Goal: Task Accomplishment & Management: Complete application form

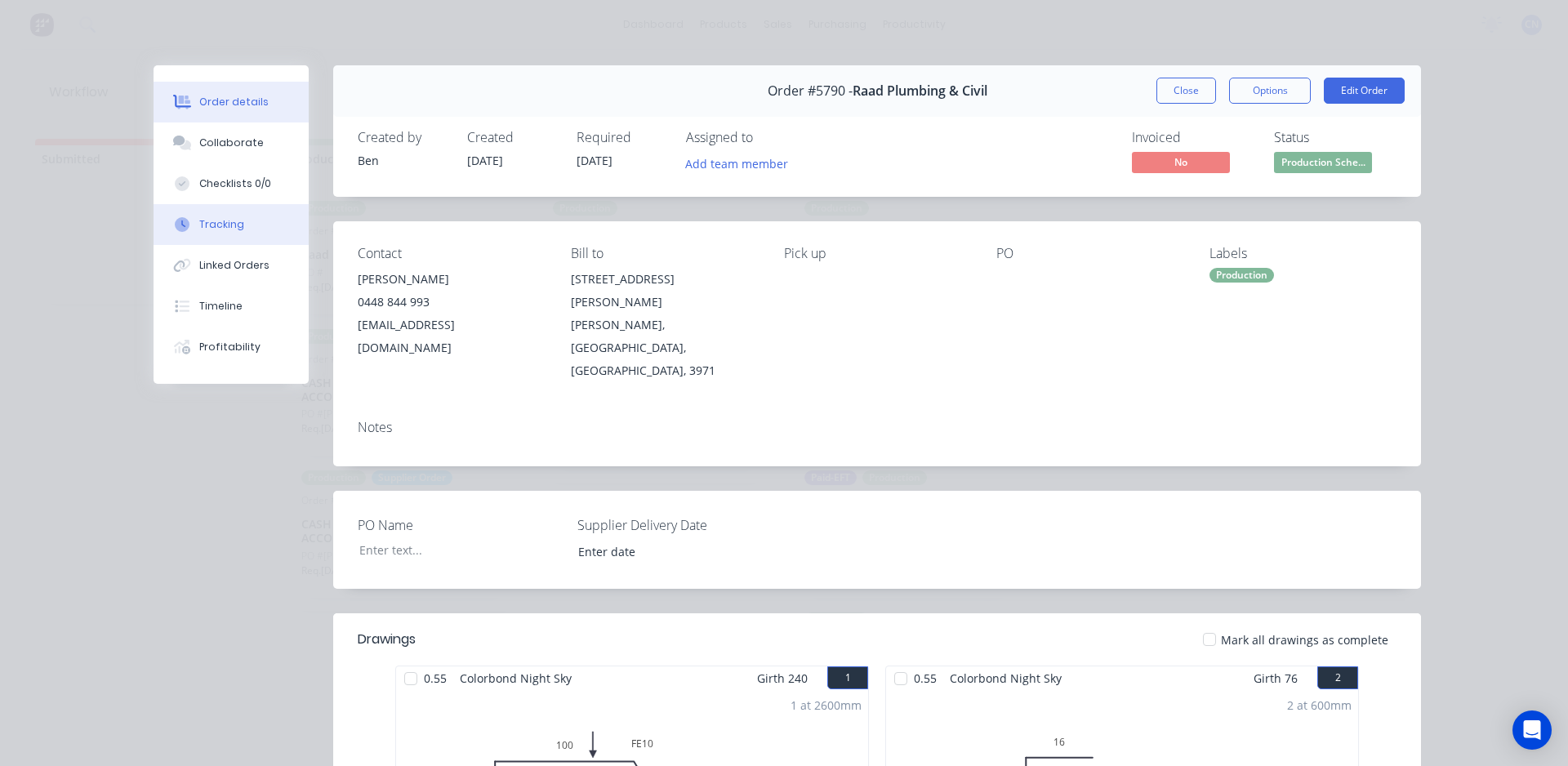
click at [256, 225] on button "Tracking" at bounding box center [231, 224] width 156 height 41
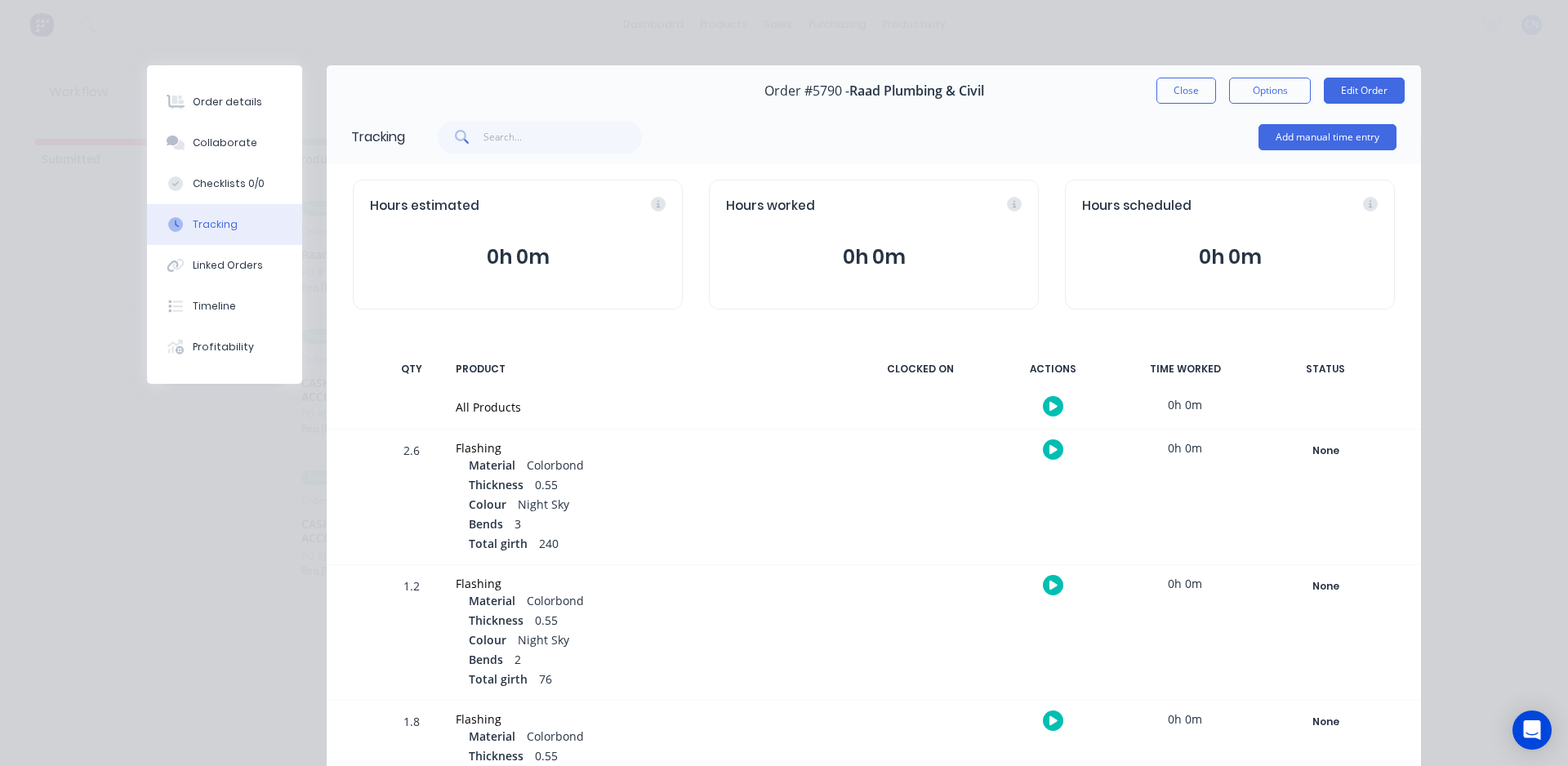
click at [1049, 403] on icon "button" at bounding box center [1053, 406] width 8 height 11
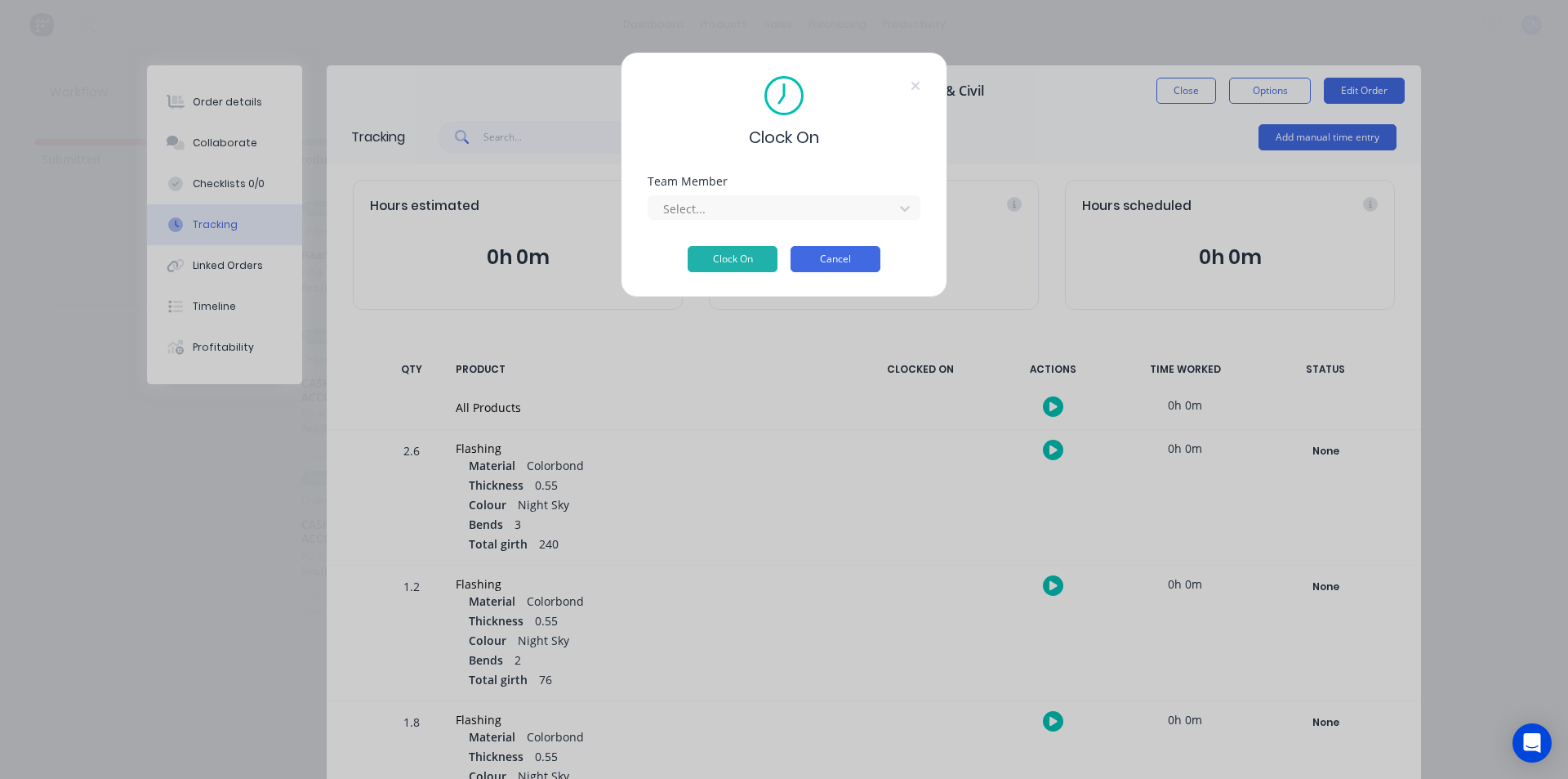
click at [870, 260] on button "Cancel" at bounding box center [835, 258] width 90 height 26
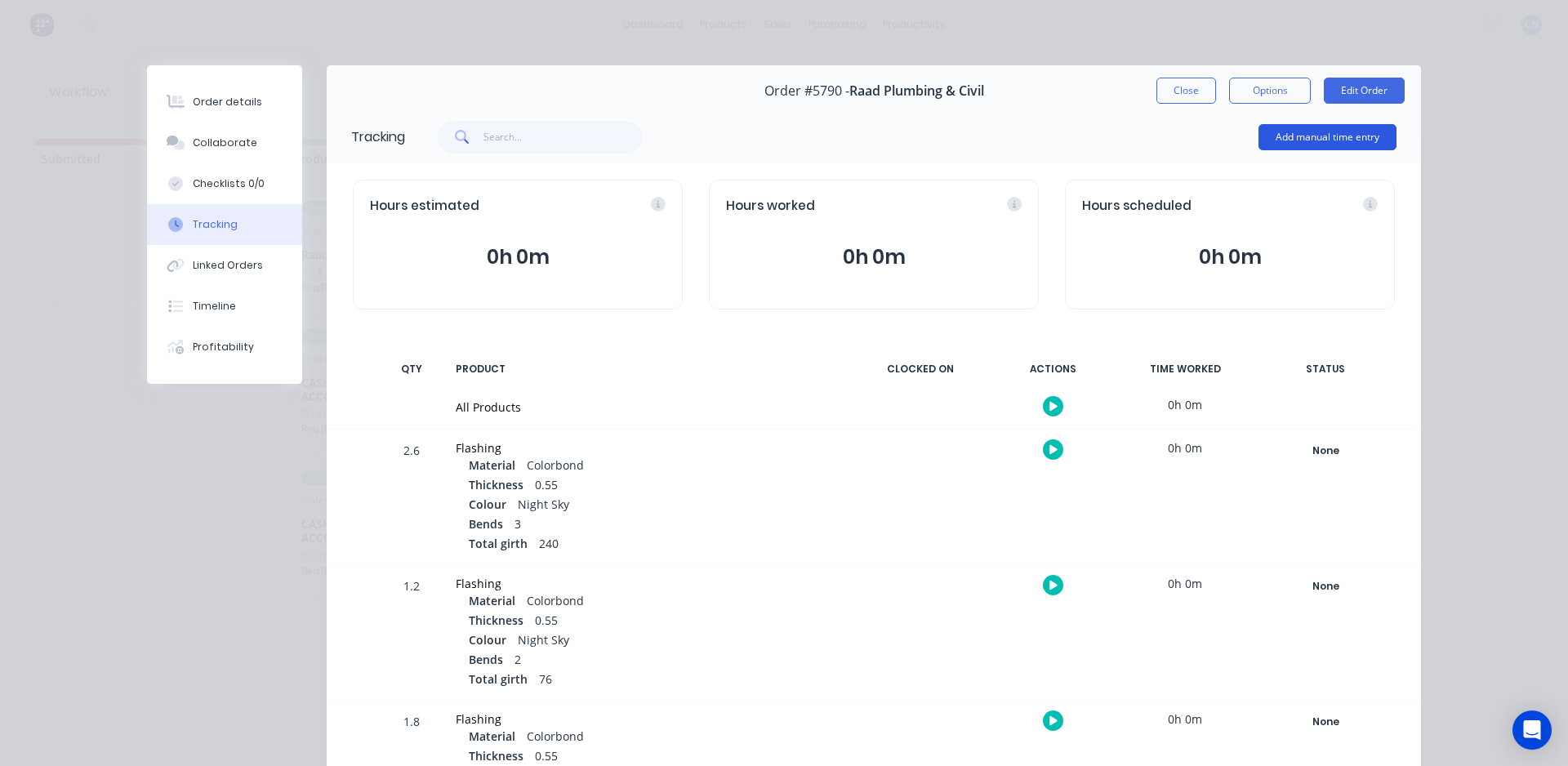
click at [1336, 126] on button "Add manual time entry" at bounding box center [1328, 136] width 138 height 26
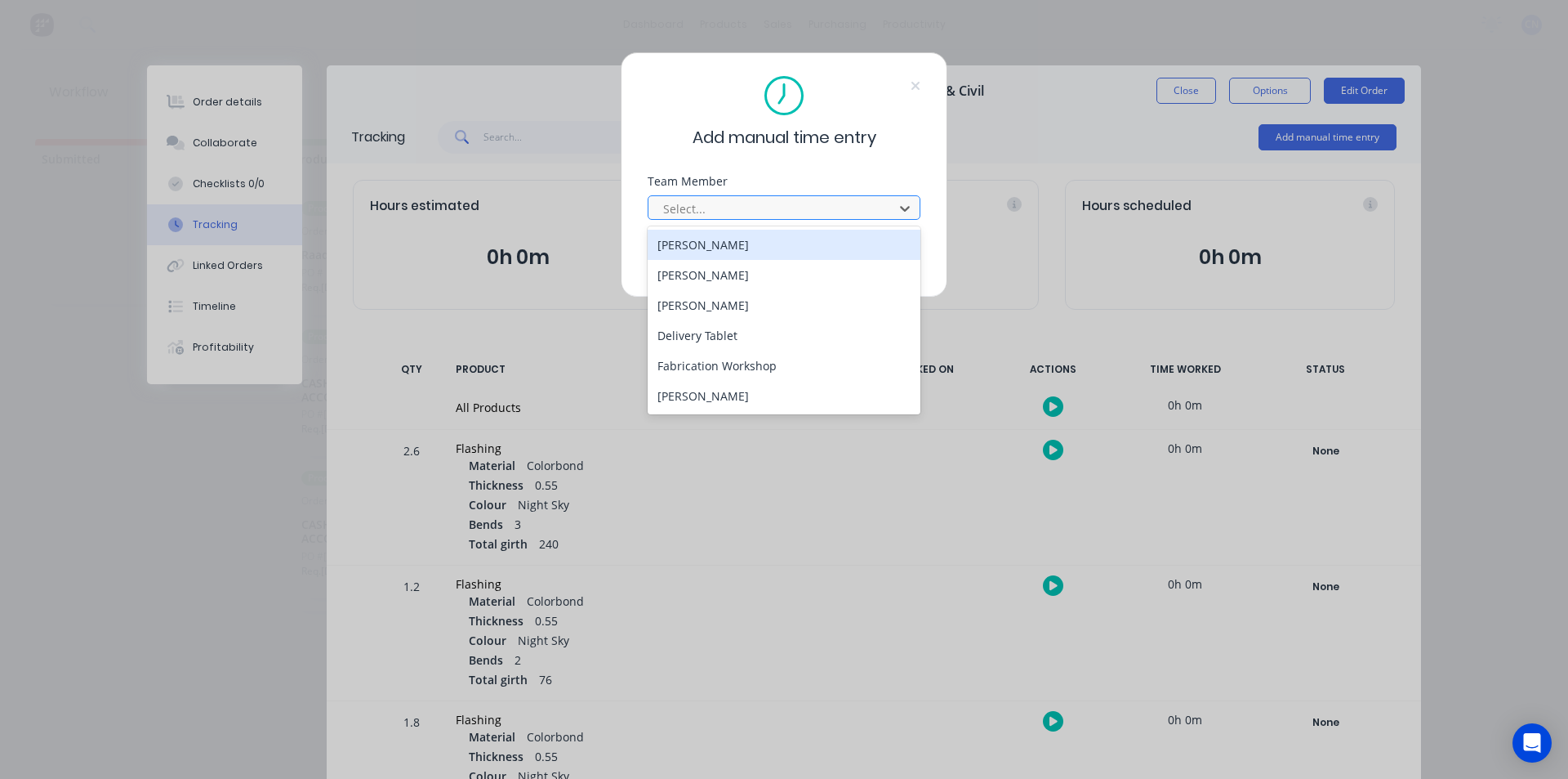
click at [759, 206] on div at bounding box center [773, 209] width 224 height 21
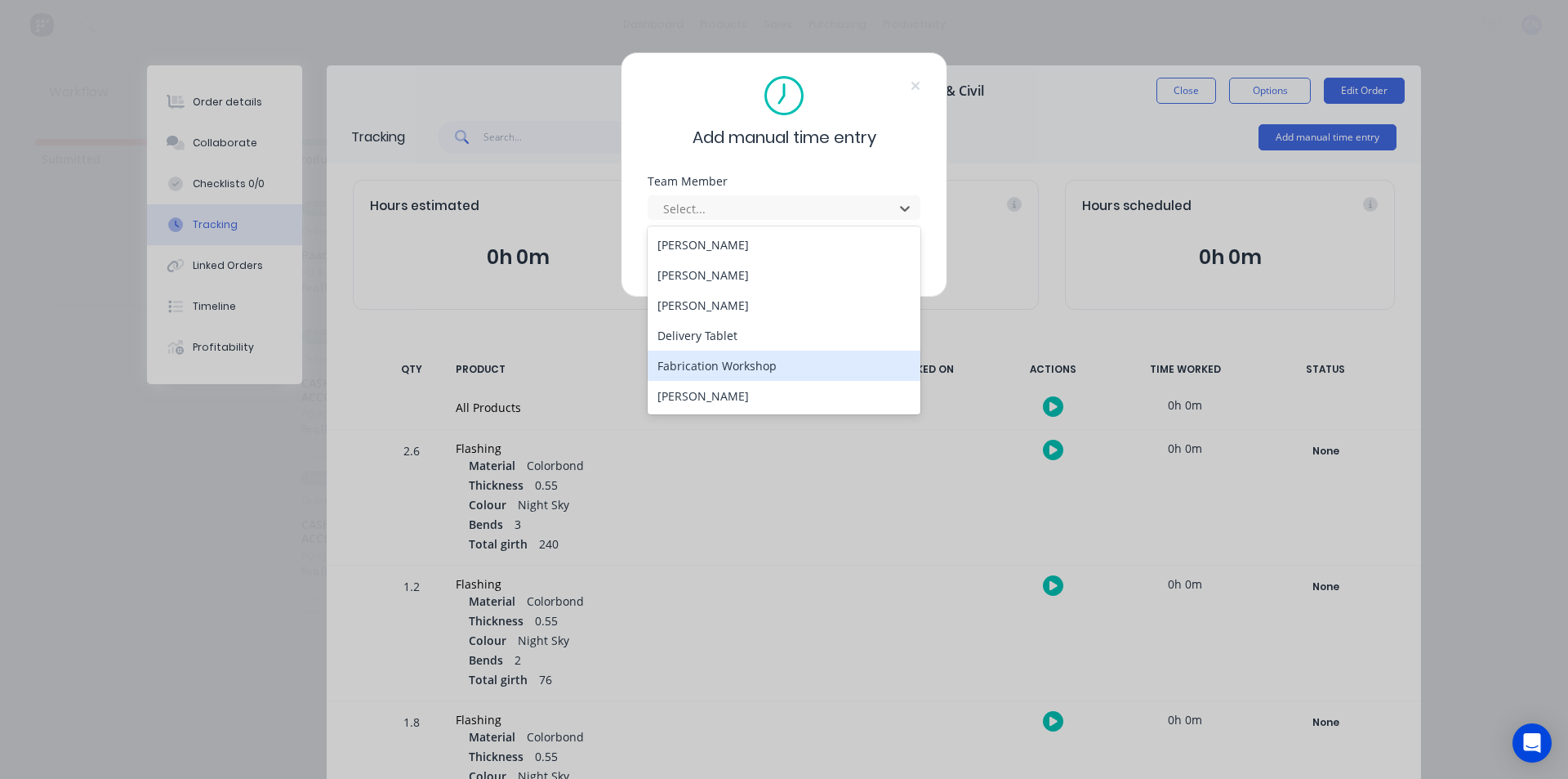
click at [789, 360] on div "Fabrication Workshop" at bounding box center [784, 365] width 273 height 30
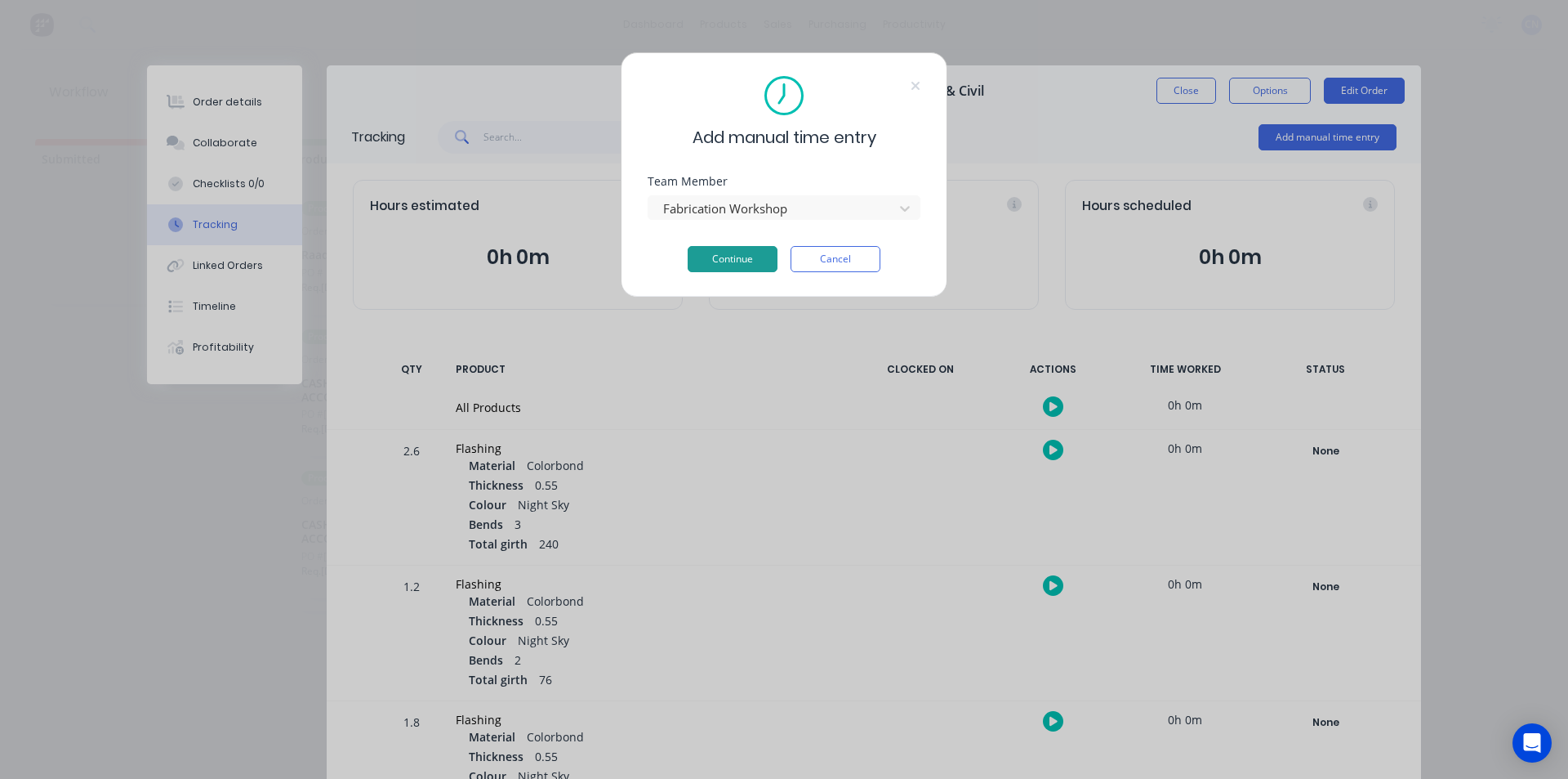
click at [761, 251] on button "Continue" at bounding box center [733, 258] width 90 height 26
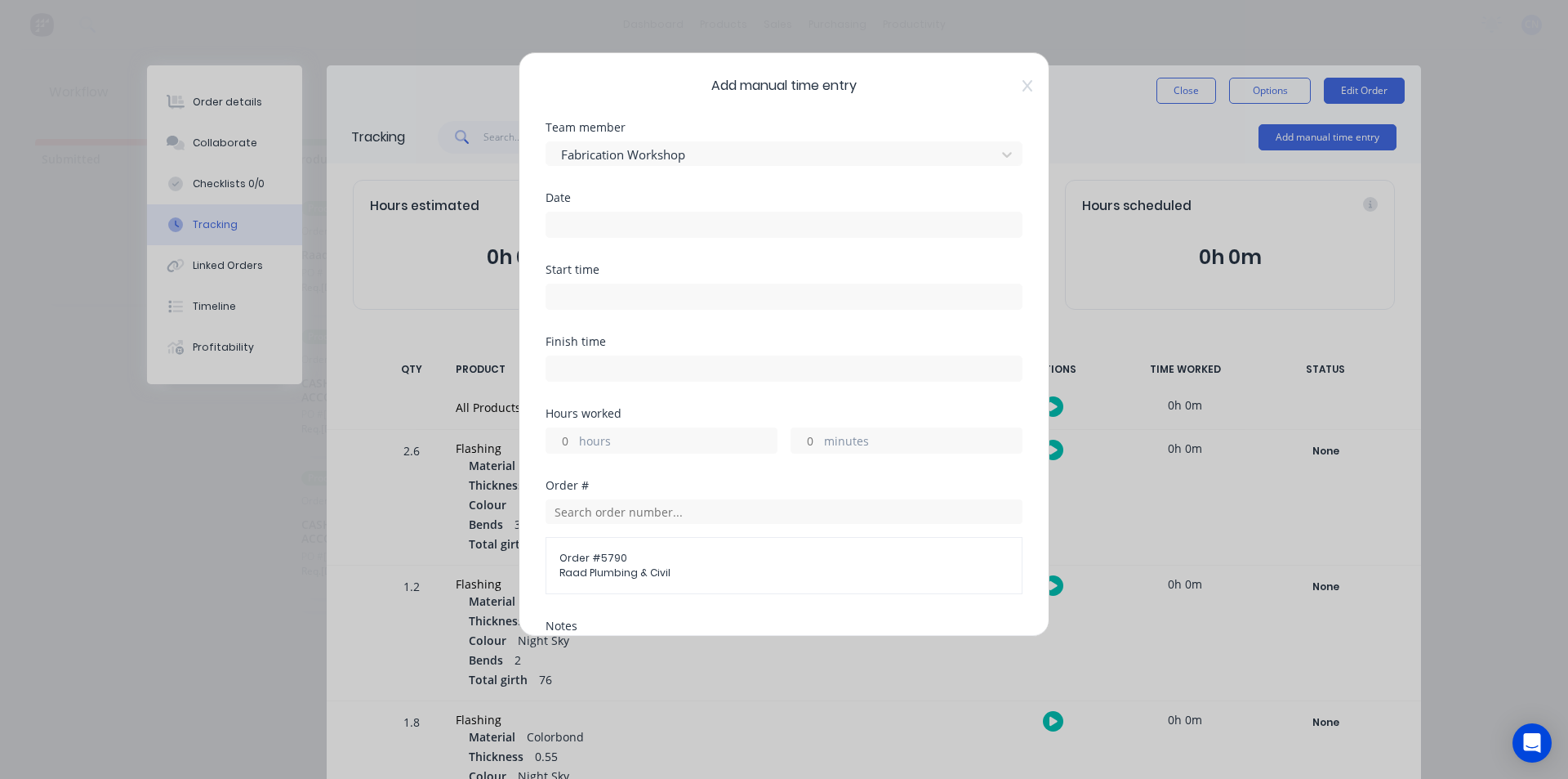
click at [748, 228] on input at bounding box center [784, 224] width 475 height 24
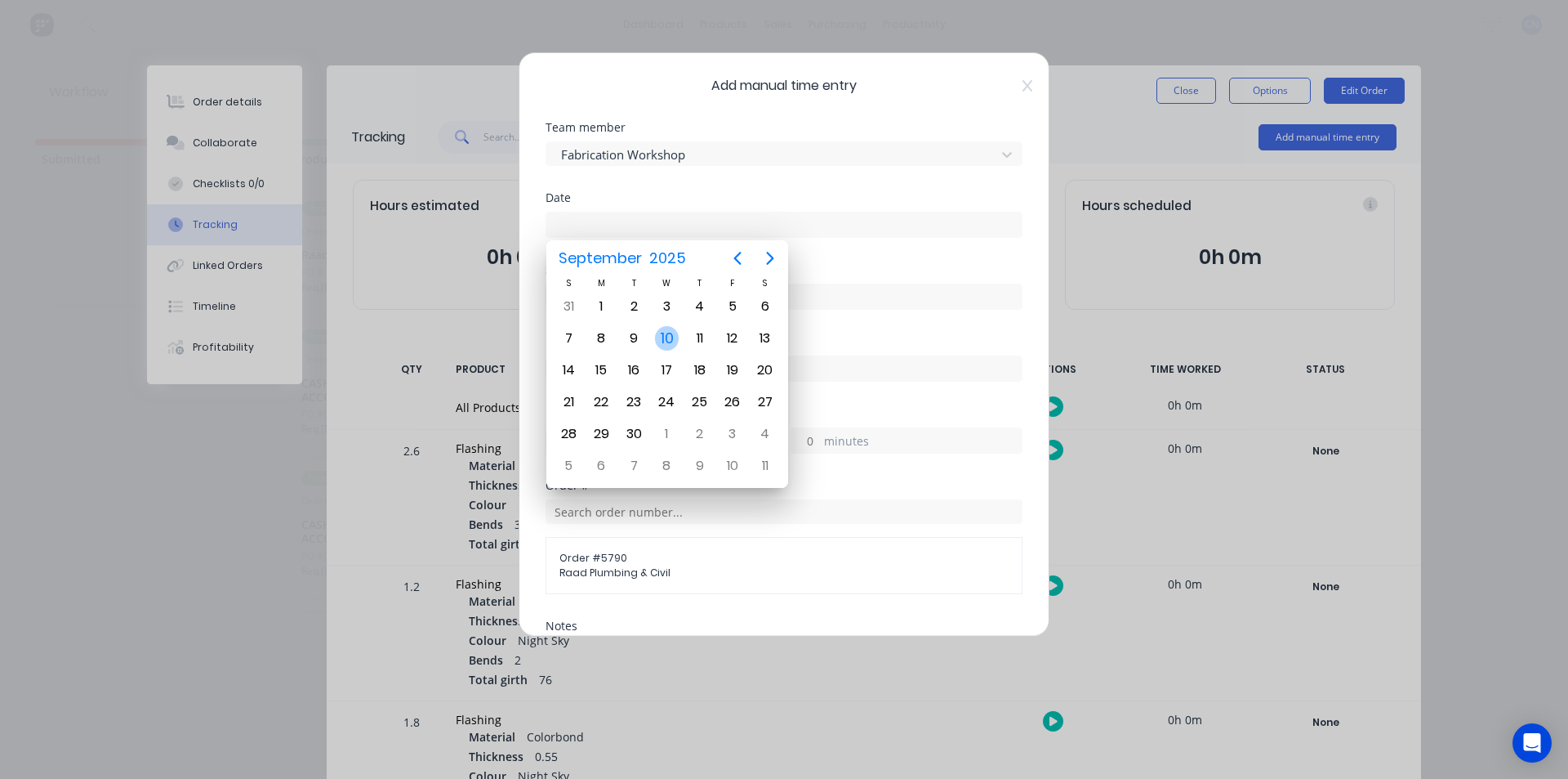
click at [671, 348] on div "10" at bounding box center [666, 338] width 24 height 24
type input "[DATE]"
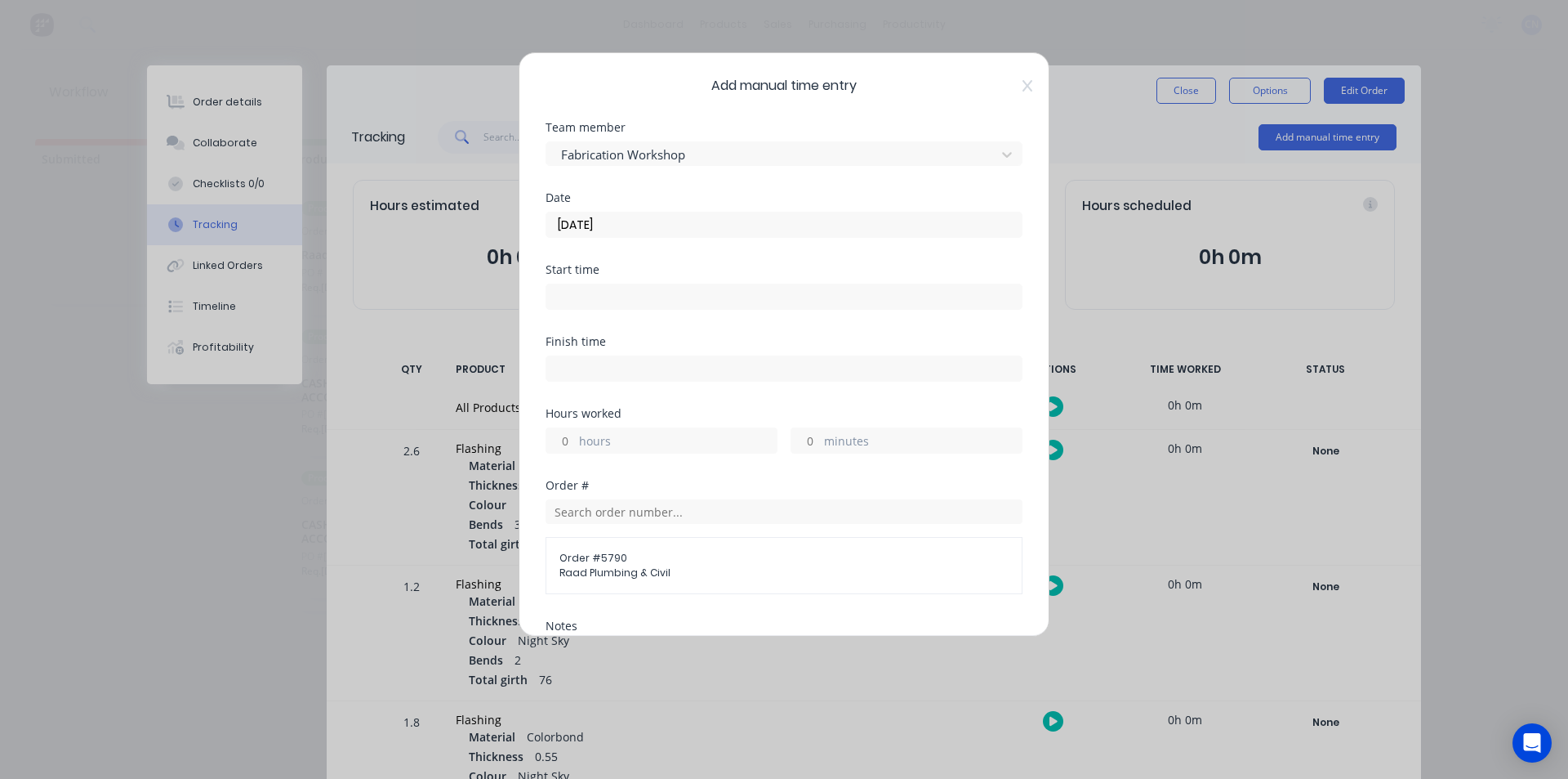
click at [669, 301] on input at bounding box center [784, 296] width 475 height 24
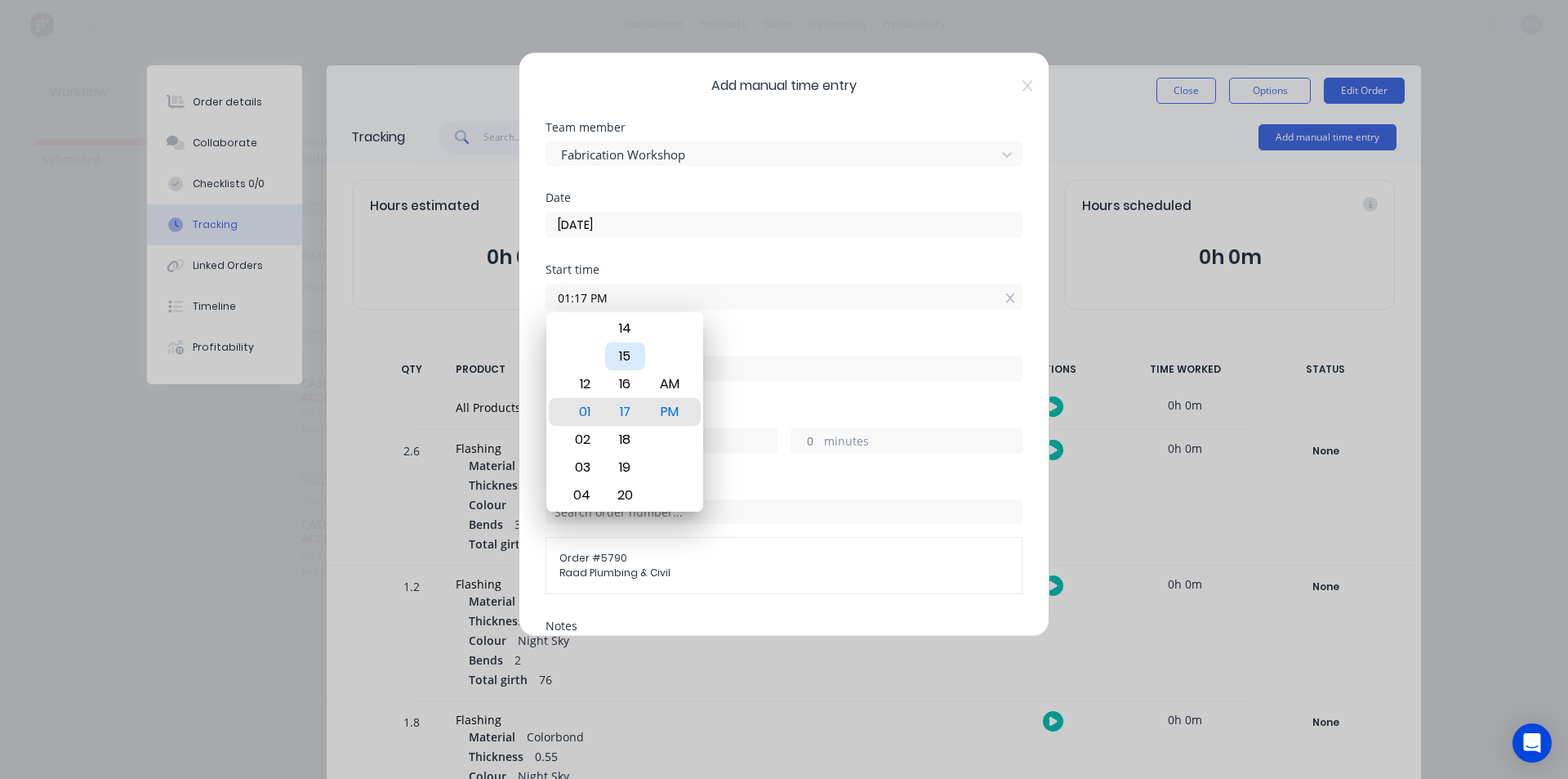
click at [623, 347] on div "15" at bounding box center [625, 355] width 40 height 27
type input "01:15 PM"
click at [788, 343] on div "Finish time" at bounding box center [784, 341] width 477 height 12
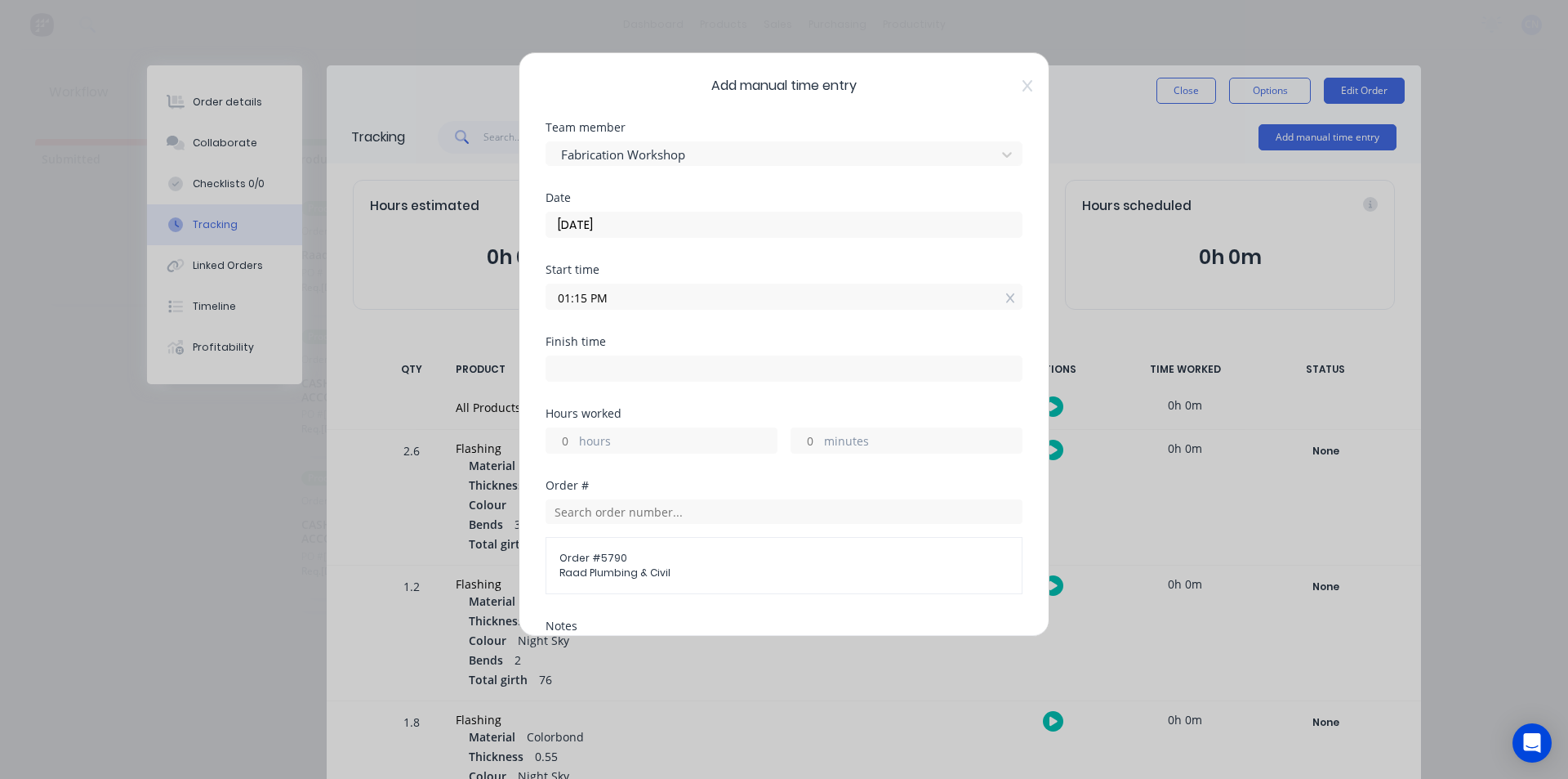
click at [739, 371] on input at bounding box center [784, 368] width 475 height 24
type input "02:17 PM"
type input "1"
type input "2"
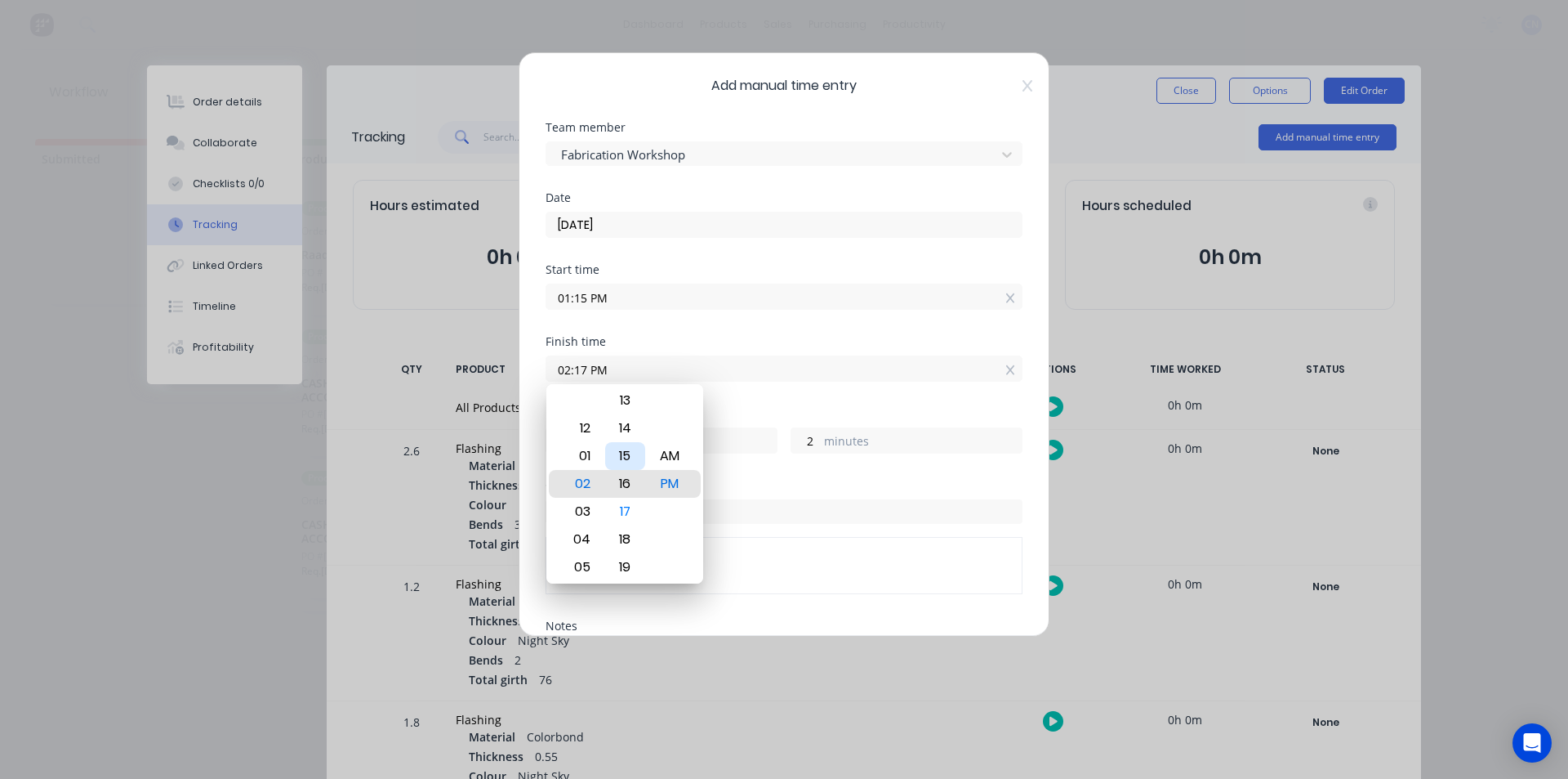
type input "02:16 PM"
type input "1"
type input "02:14 PM"
type input "0"
type input "59"
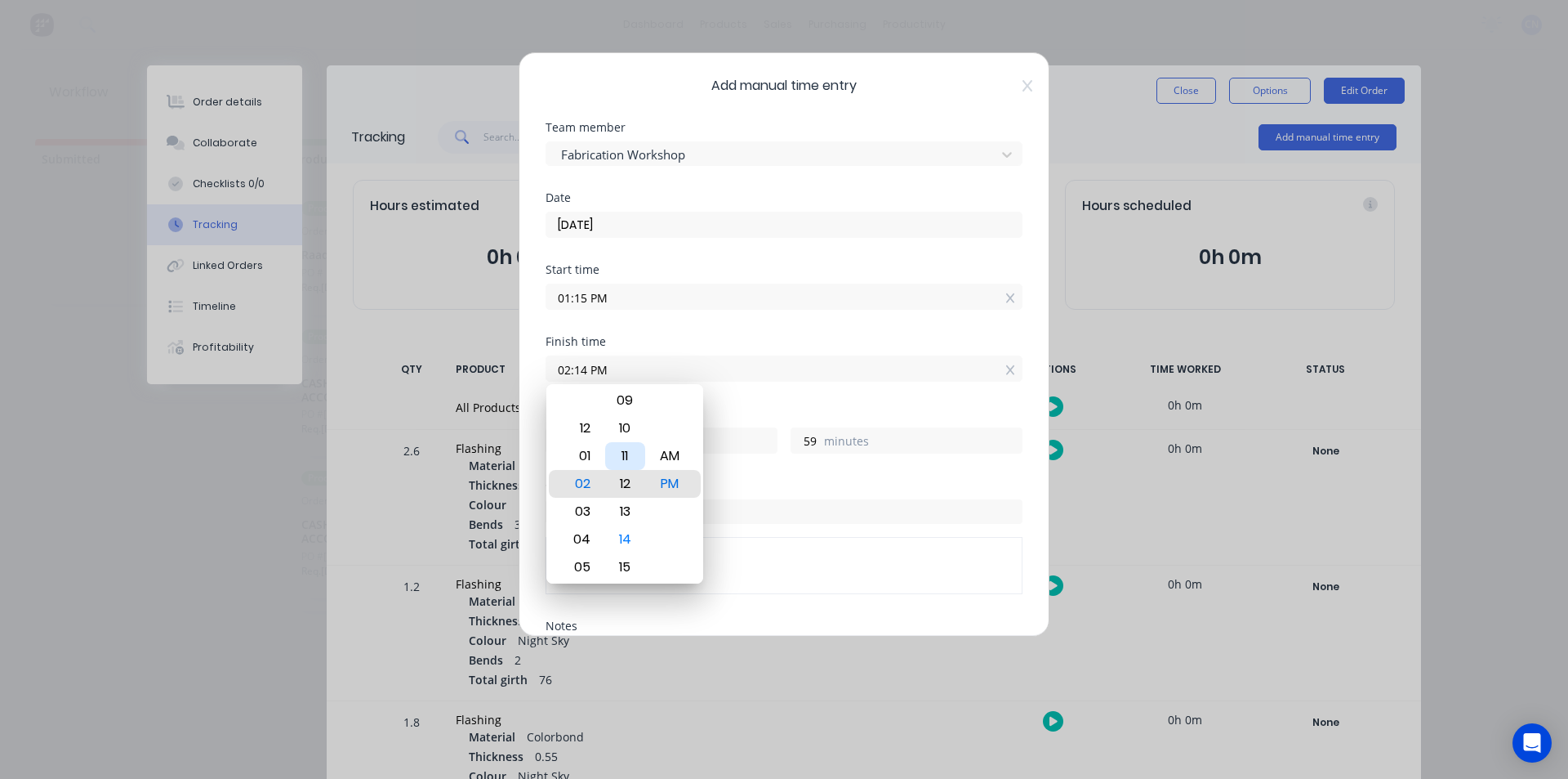
type input "02:12 PM"
type input "57"
type input "02:11 PM"
type input "56"
type input "02:10 PM"
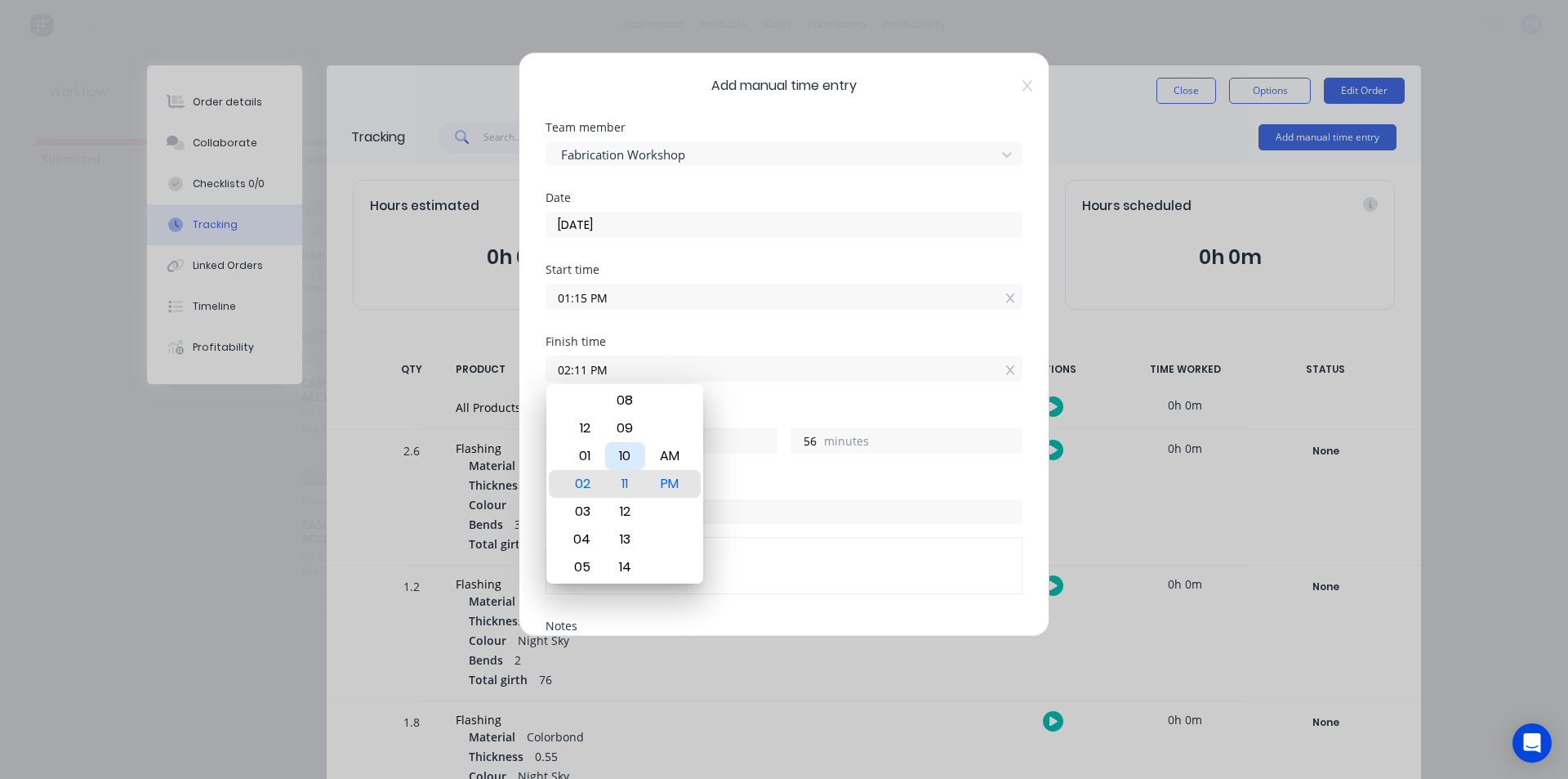
type input "55"
click at [631, 486] on div "10" at bounding box center [625, 483] width 40 height 27
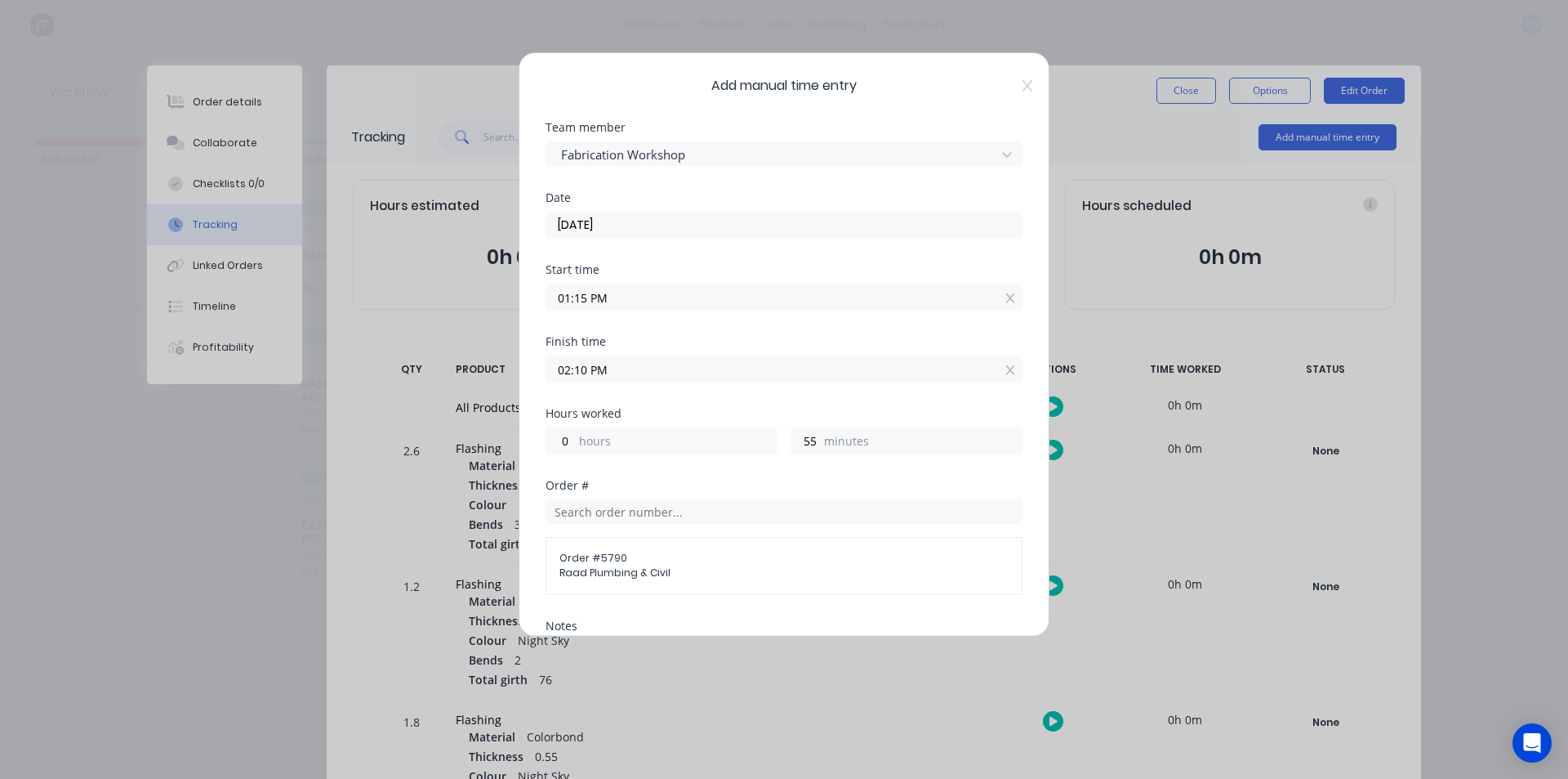
click at [743, 380] on input "02:10 PM" at bounding box center [784, 368] width 475 height 24
click at [760, 404] on div "Finish time 02:10 PM" at bounding box center [784, 371] width 477 height 72
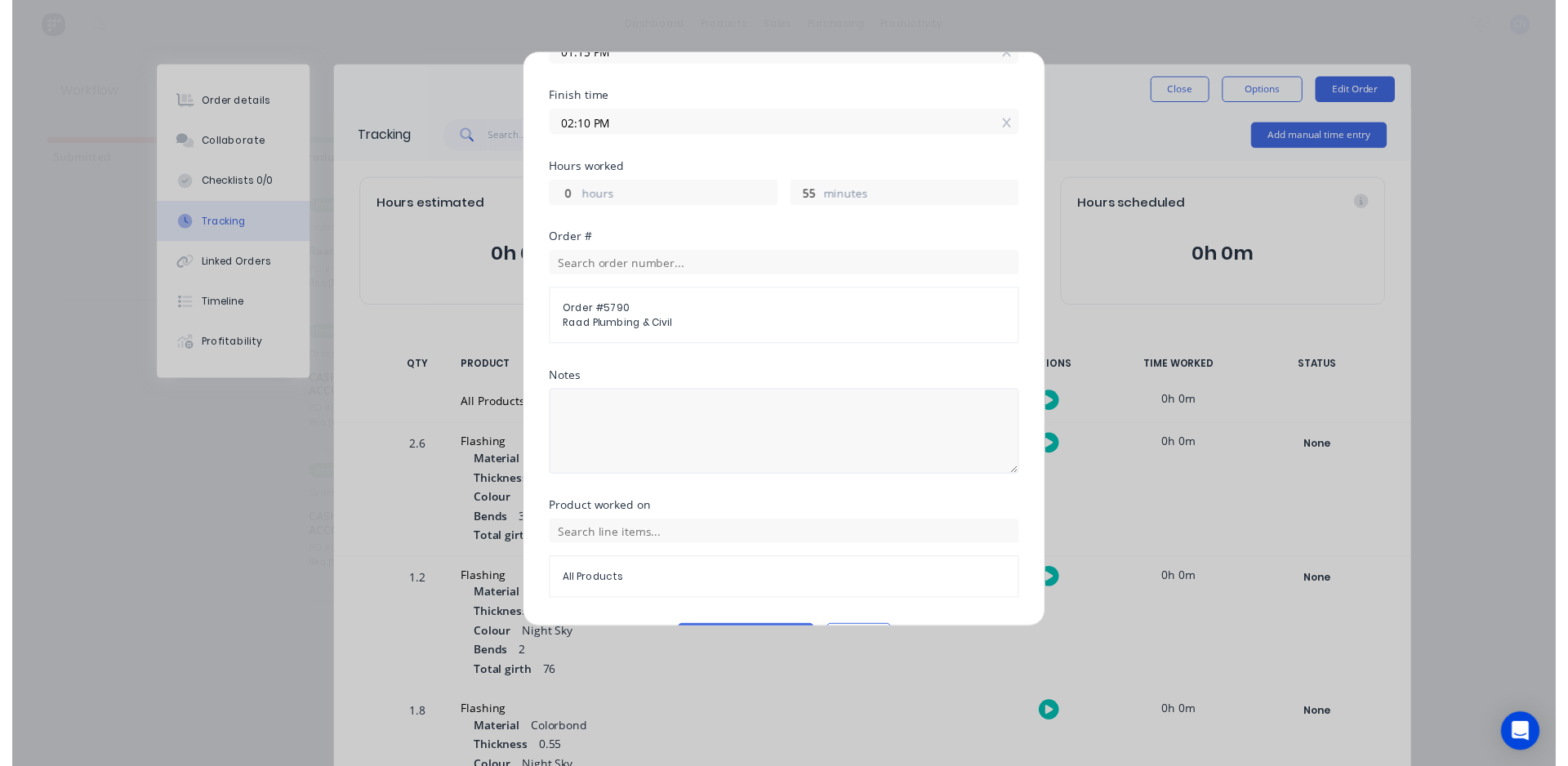
scroll to position [291, 0]
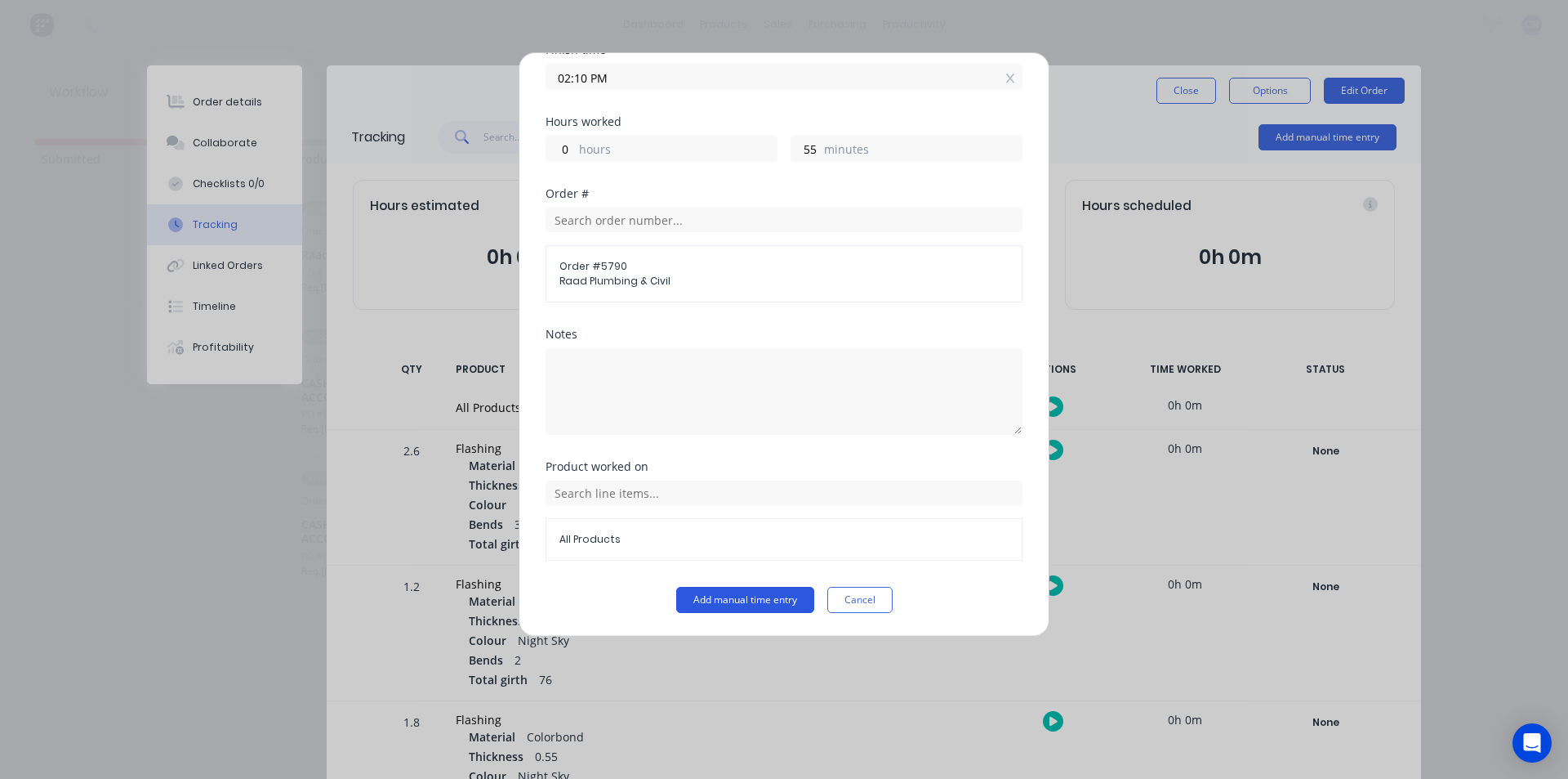
click at [769, 597] on button "Add manual time entry" at bounding box center [745, 599] width 138 height 26
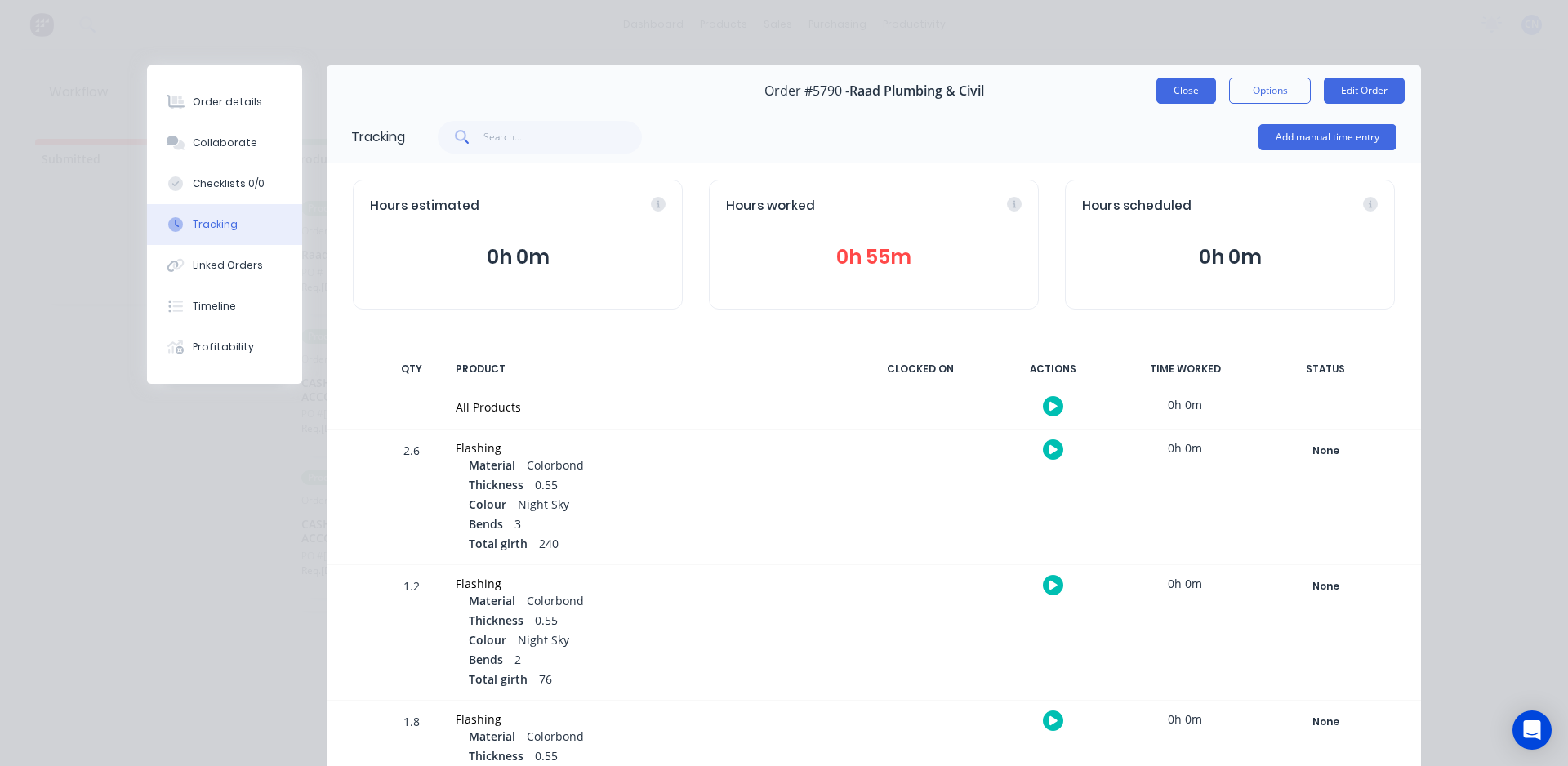
click at [1160, 83] on button "Close" at bounding box center [1186, 90] width 60 height 26
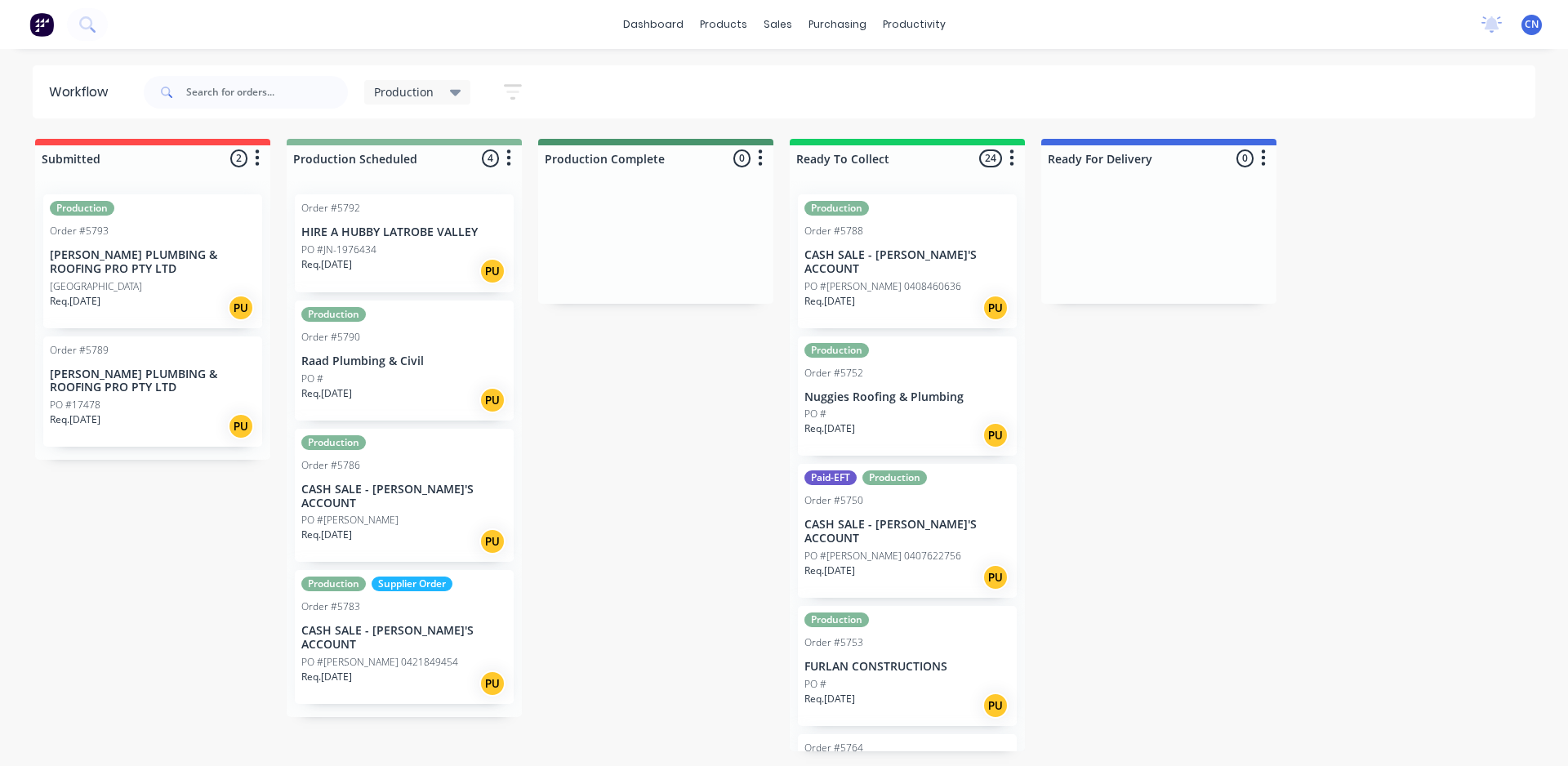
click at [201, 264] on p "[PERSON_NAME] PLUMBING & ROOFING PRO PTY LTD" at bounding box center [152, 261] width 205 height 27
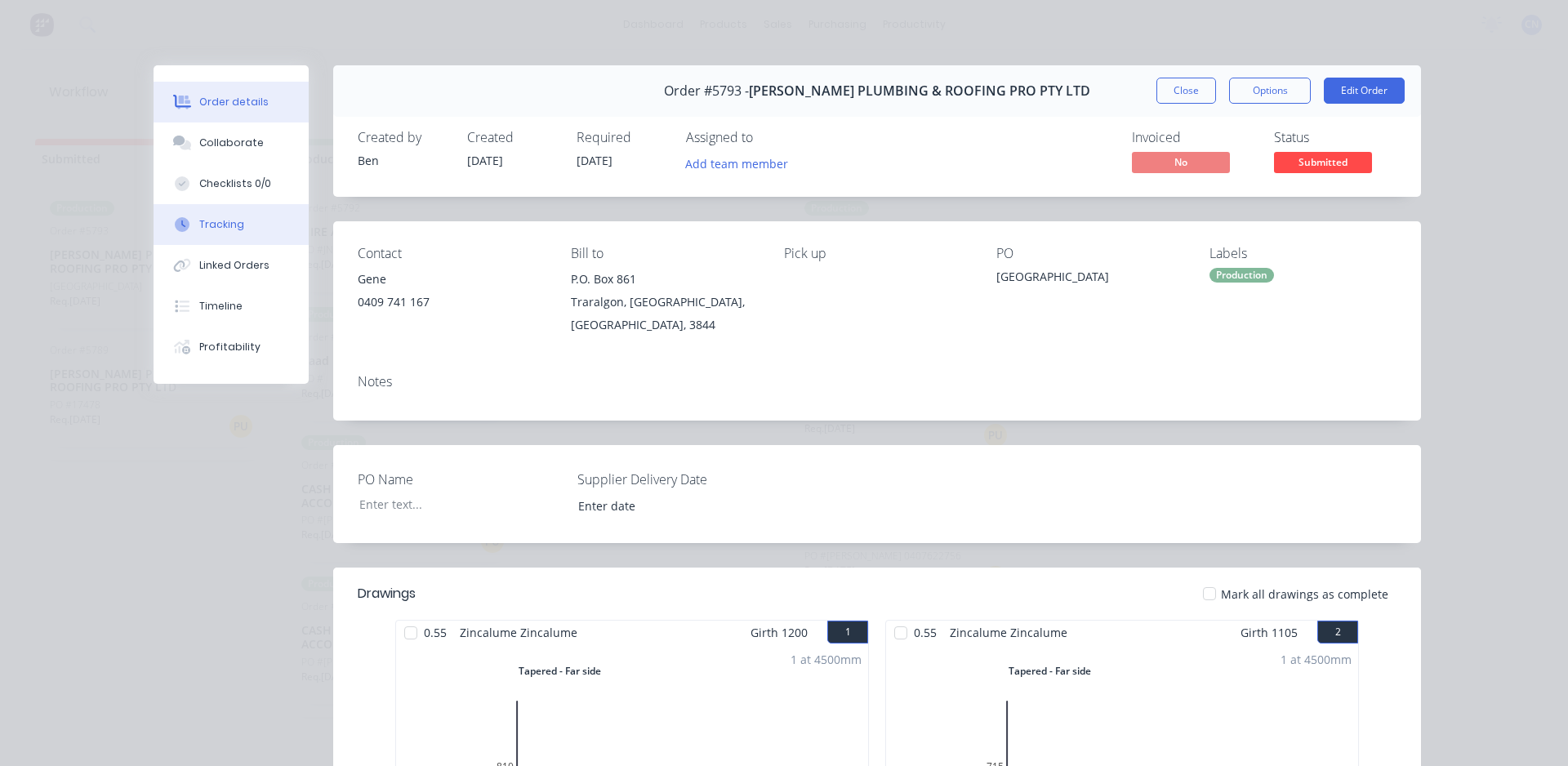
click at [229, 225] on div "Tracking" at bounding box center [222, 225] width 45 height 15
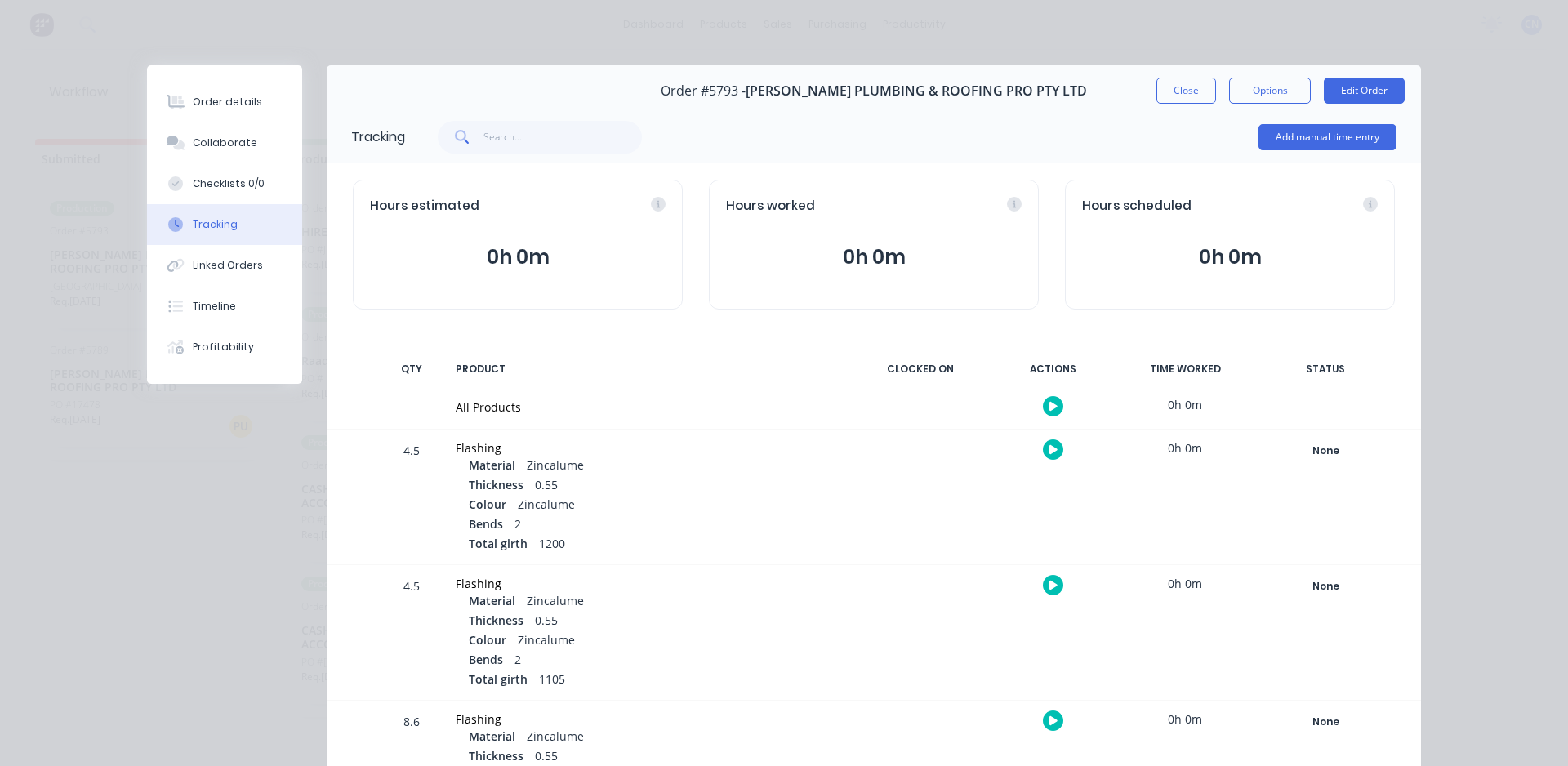
click at [1045, 416] on button "button" at bounding box center [1053, 406] width 21 height 21
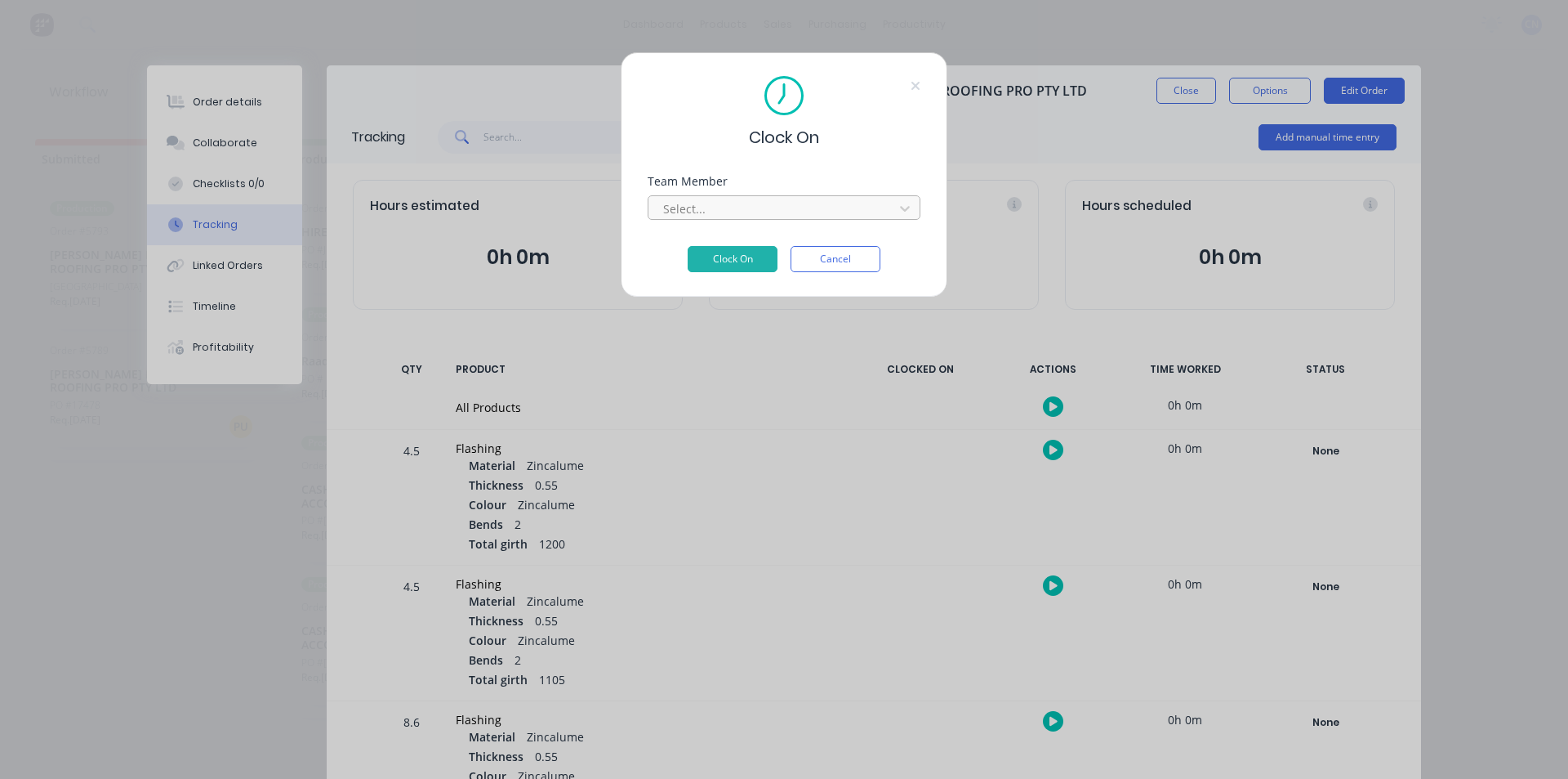
click at [769, 205] on div at bounding box center [773, 209] width 224 height 21
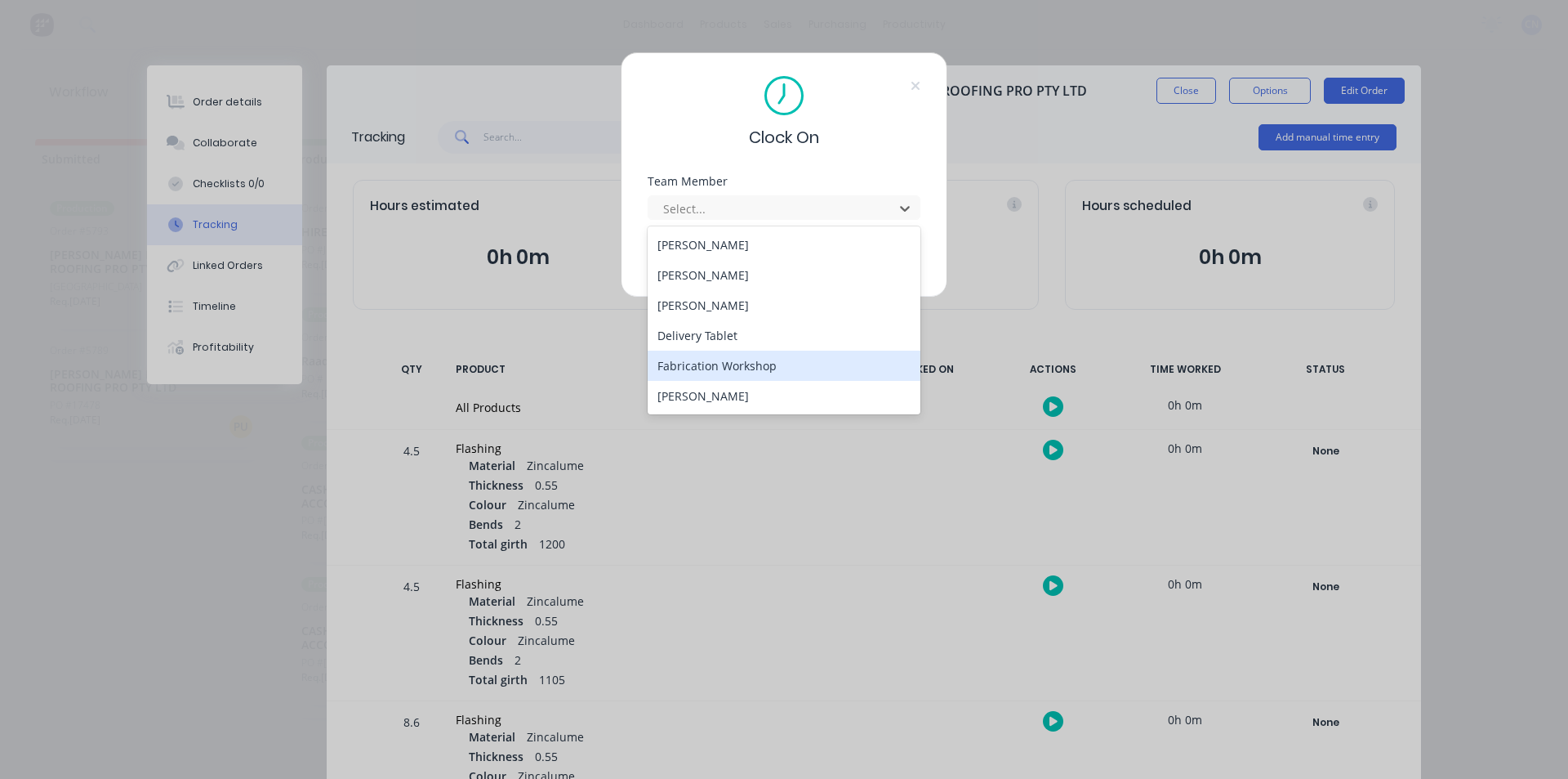
click at [791, 374] on div "Fabrication Workshop" at bounding box center [784, 365] width 273 height 30
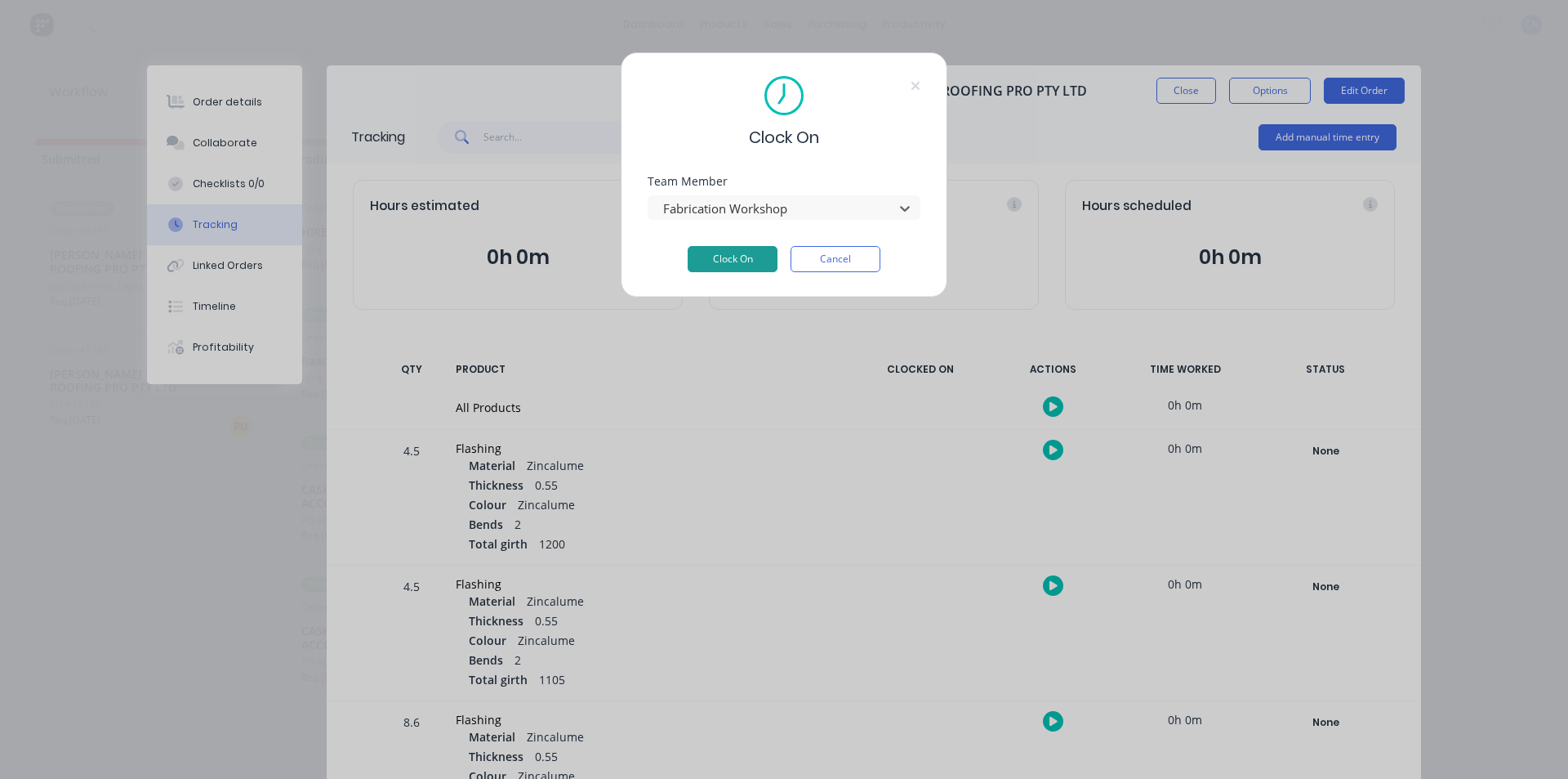
click at [741, 259] on button "Clock On" at bounding box center [733, 258] width 90 height 26
